Goal: Navigation & Orientation: Find specific page/section

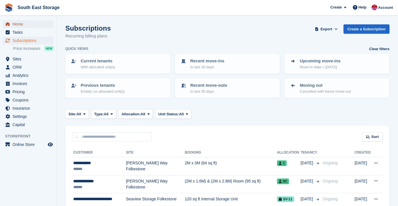
click at [18, 23] on span "Home" at bounding box center [29, 24] width 34 height 8
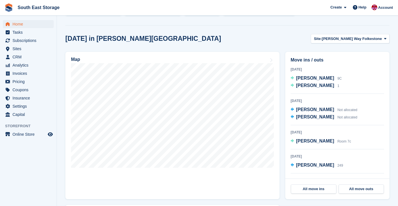
scroll to position [136, 0]
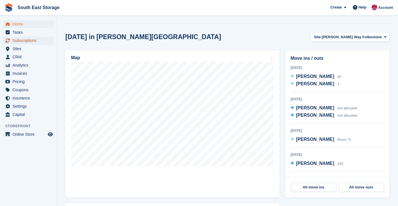
click at [22, 43] on span "Subscriptions" at bounding box center [29, 41] width 34 height 8
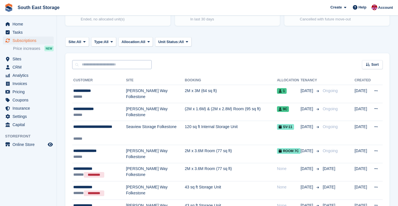
scroll to position [67, 0]
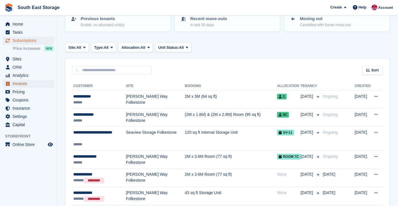
click at [20, 83] on span "Invoices" at bounding box center [29, 84] width 34 height 8
